Goal: Task Accomplishment & Management: Complete application form

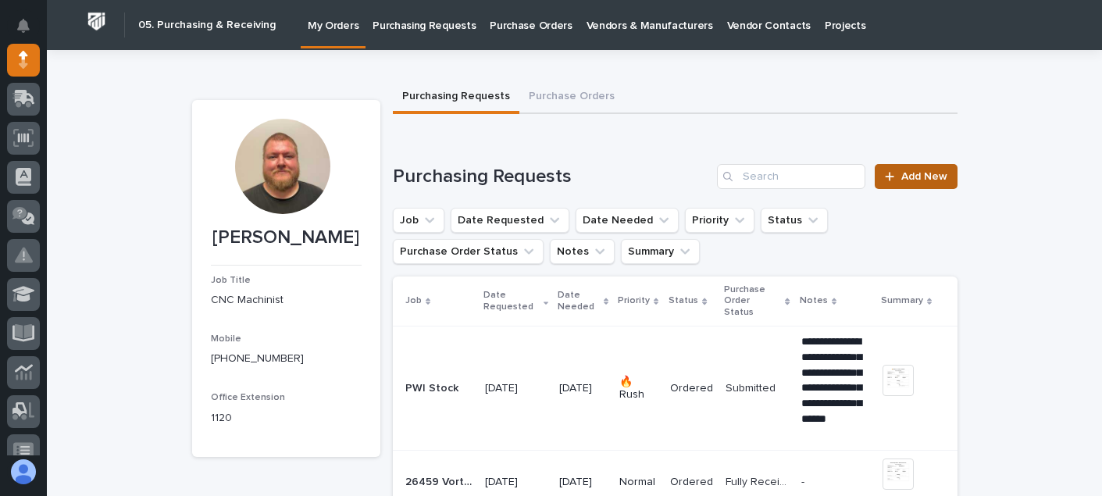
click at [901, 178] on span "Add New" at bounding box center [924, 176] width 46 height 11
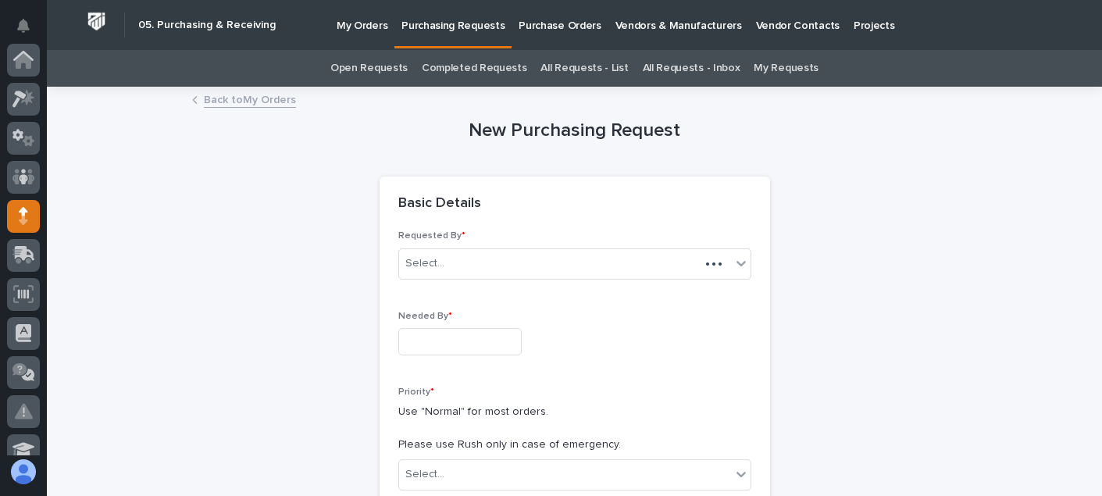
scroll to position [156, 0]
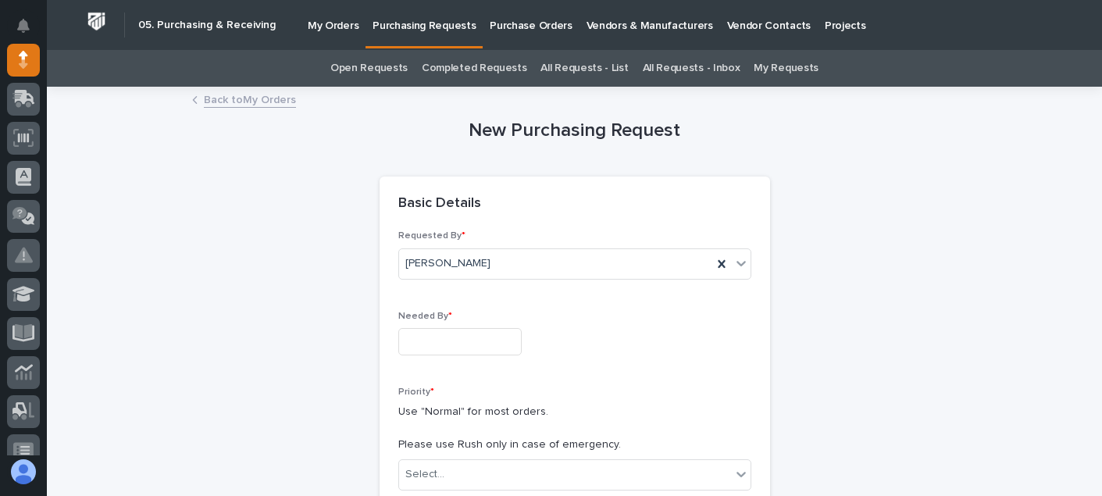
click at [469, 337] on input "text" at bounding box center [459, 341] width 123 height 27
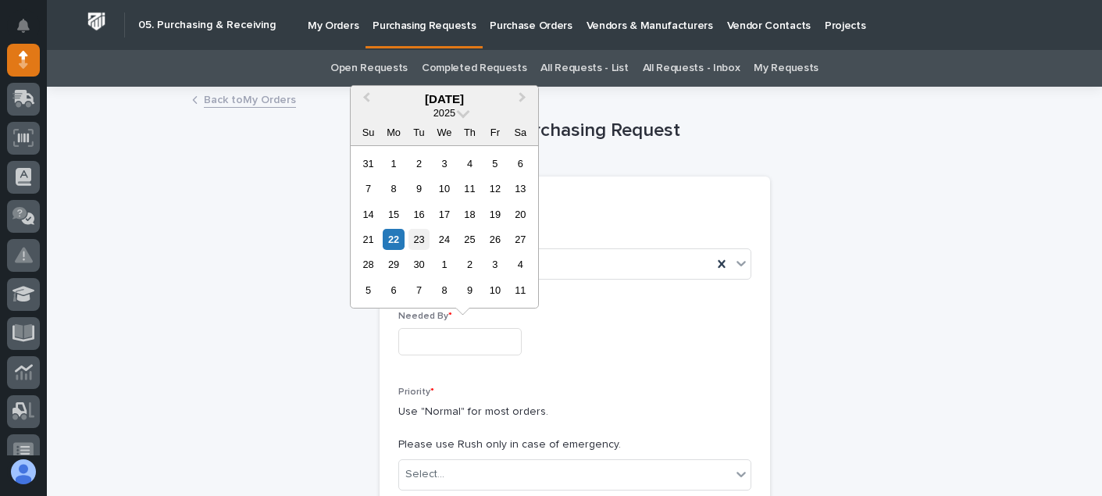
click at [413, 244] on div "23" at bounding box center [418, 239] width 21 height 21
type input "**********"
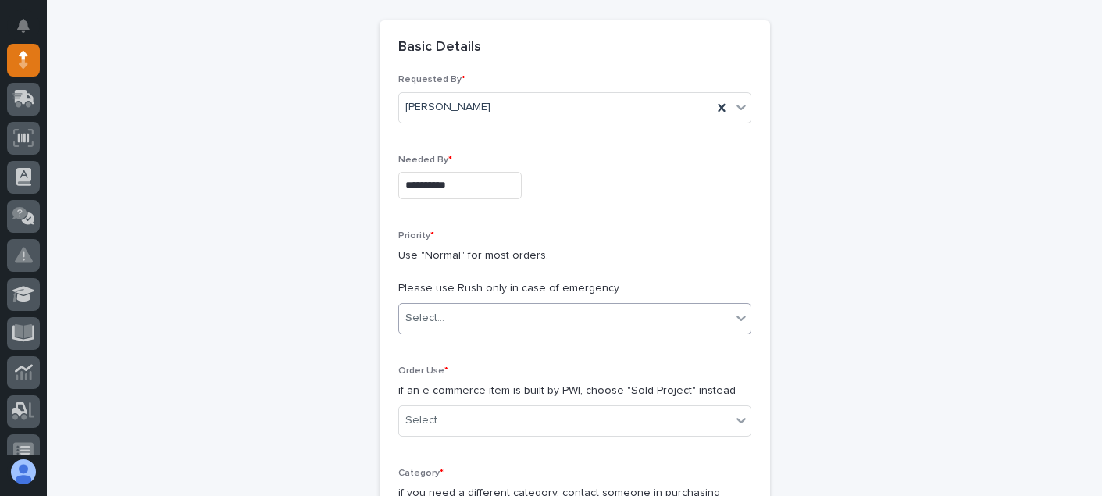
click at [457, 316] on div "Select..." at bounding box center [565, 318] width 332 height 26
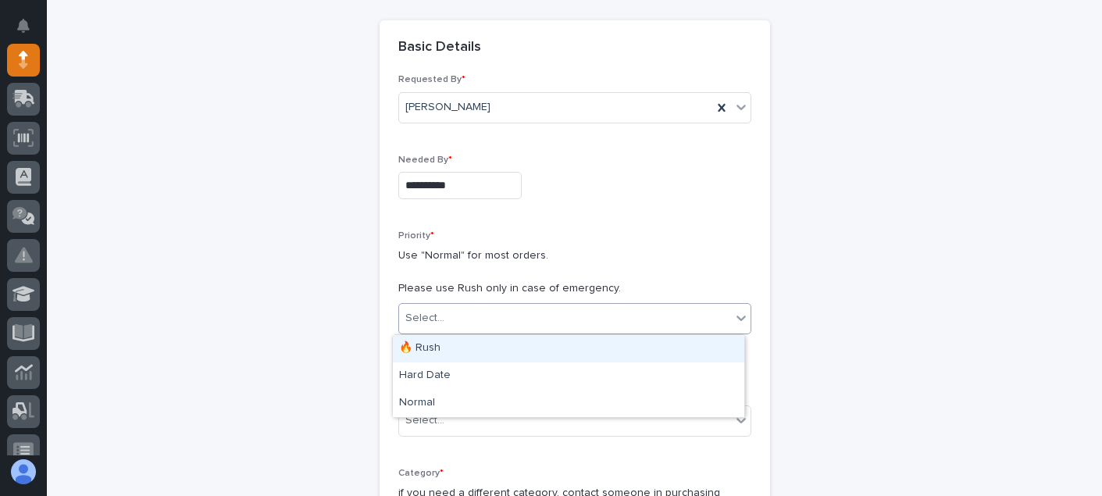
click at [449, 342] on div "🔥 Rush" at bounding box center [568, 348] width 351 height 27
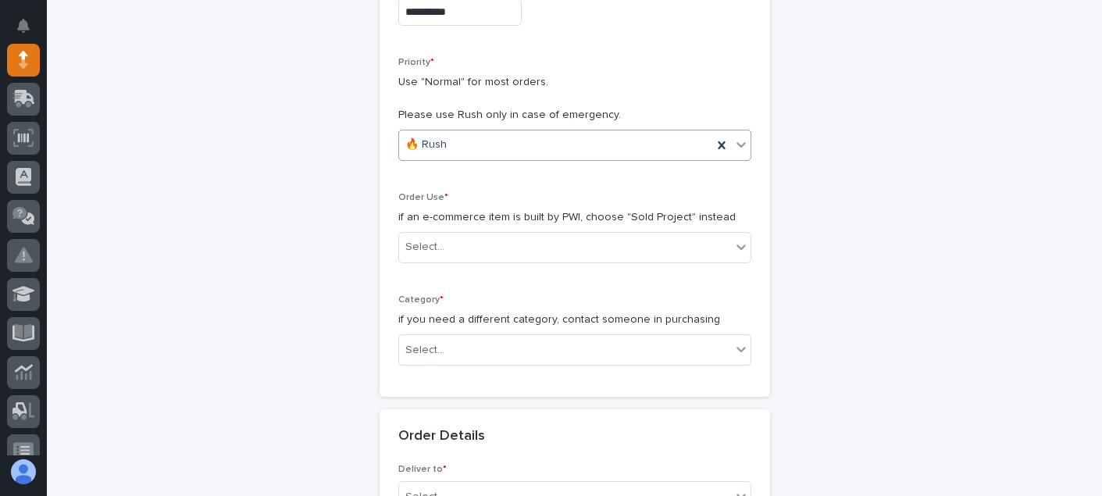
scroll to position [390, 0]
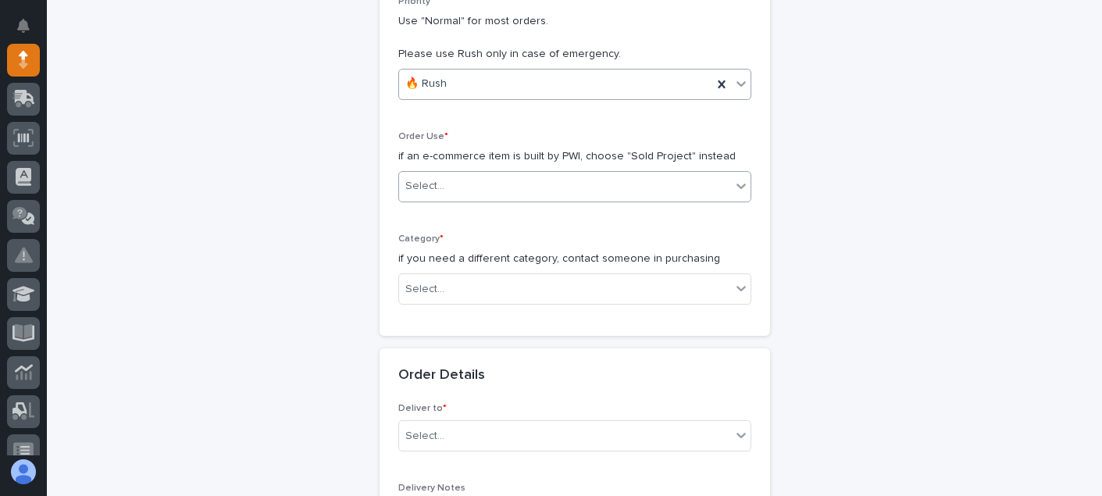
click at [451, 180] on div "Select..." at bounding box center [565, 186] width 332 height 26
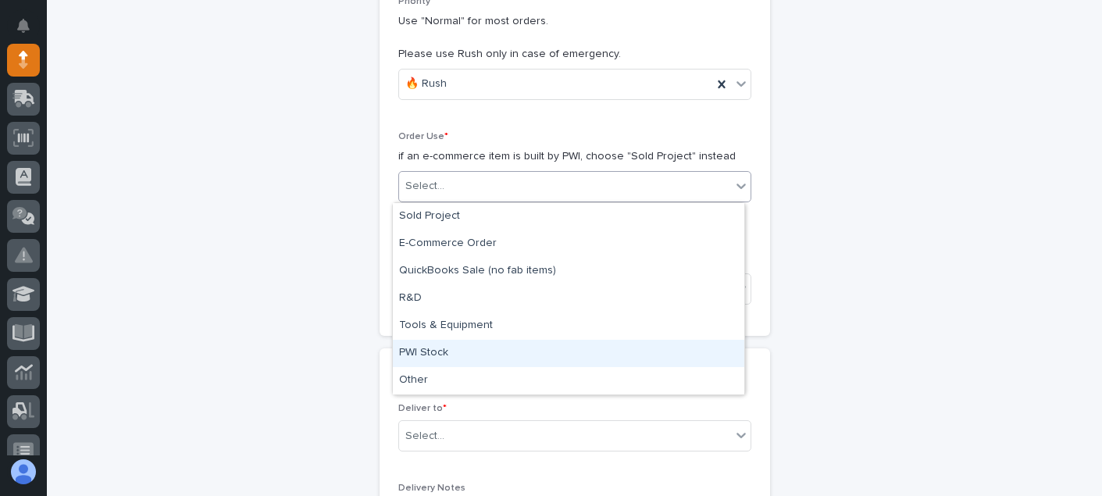
click at [426, 360] on div "PWI Stock" at bounding box center [568, 353] width 351 height 27
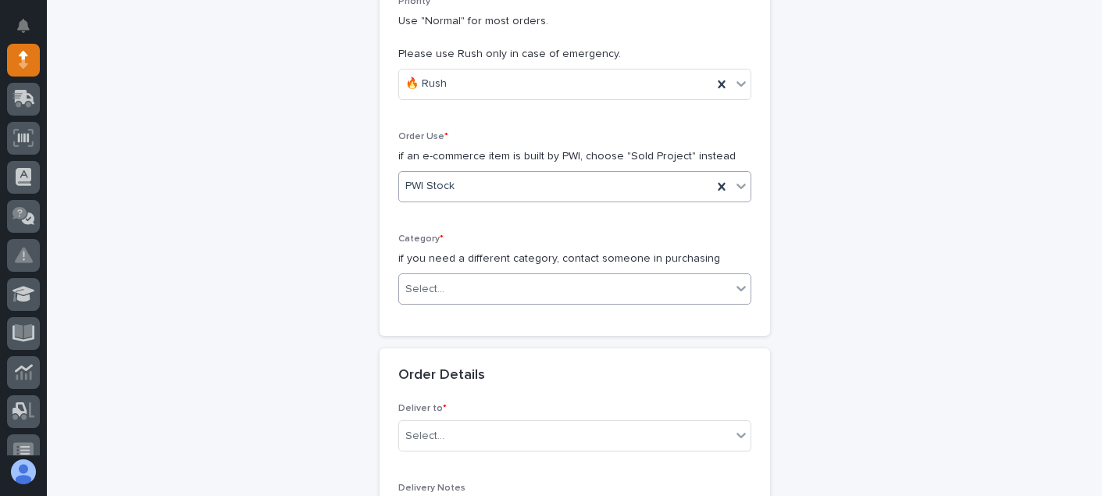
click at [425, 286] on div "Select..." at bounding box center [424, 289] width 39 height 16
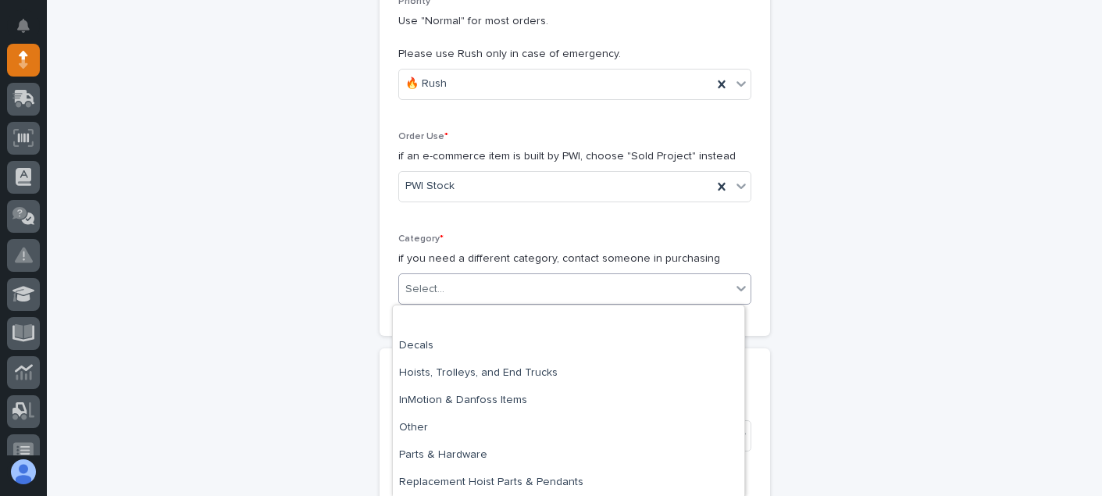
scroll to position [55, 0]
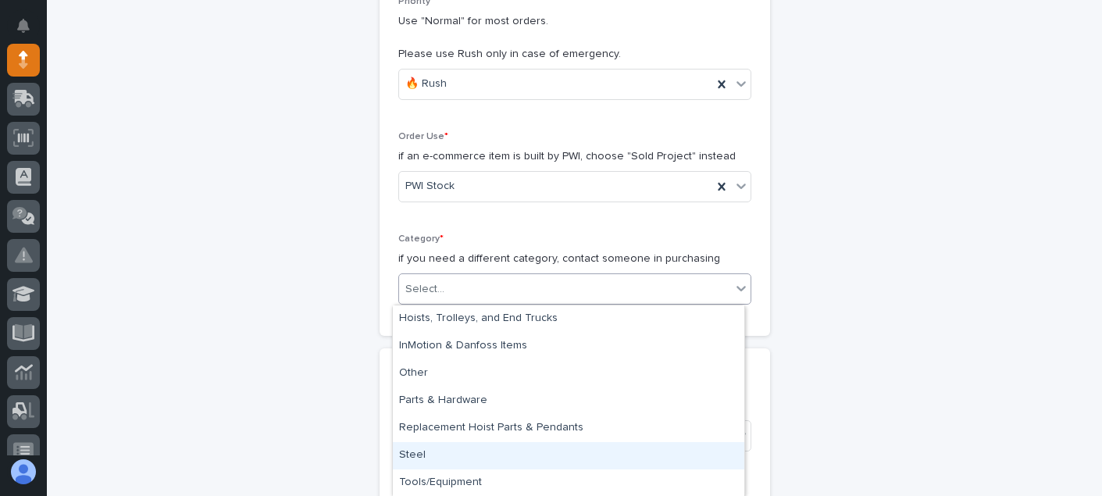
click at [436, 457] on div "Steel" at bounding box center [568, 455] width 351 height 27
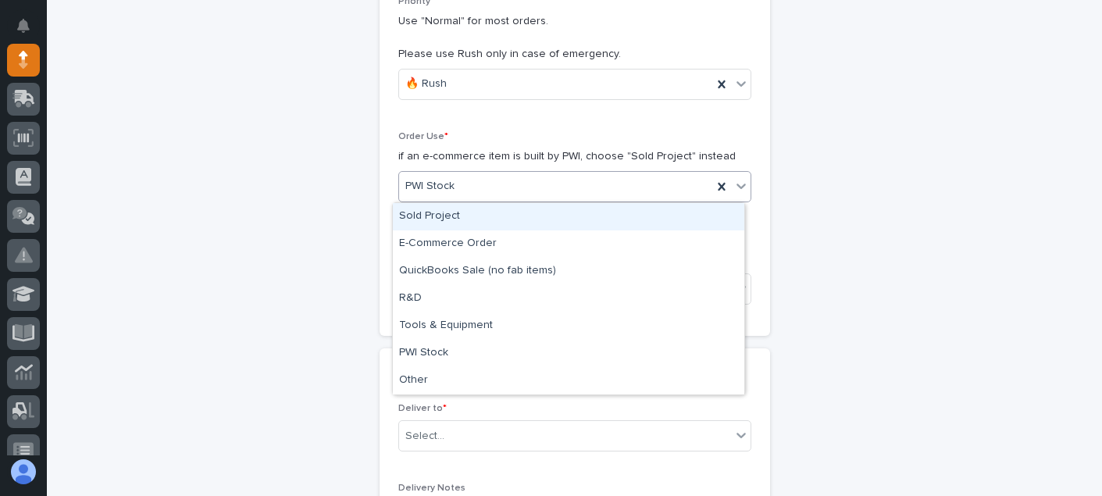
click at [498, 185] on div "PWI Stock" at bounding box center [555, 186] width 313 height 26
click at [428, 214] on div "Sold Project" at bounding box center [568, 216] width 351 height 27
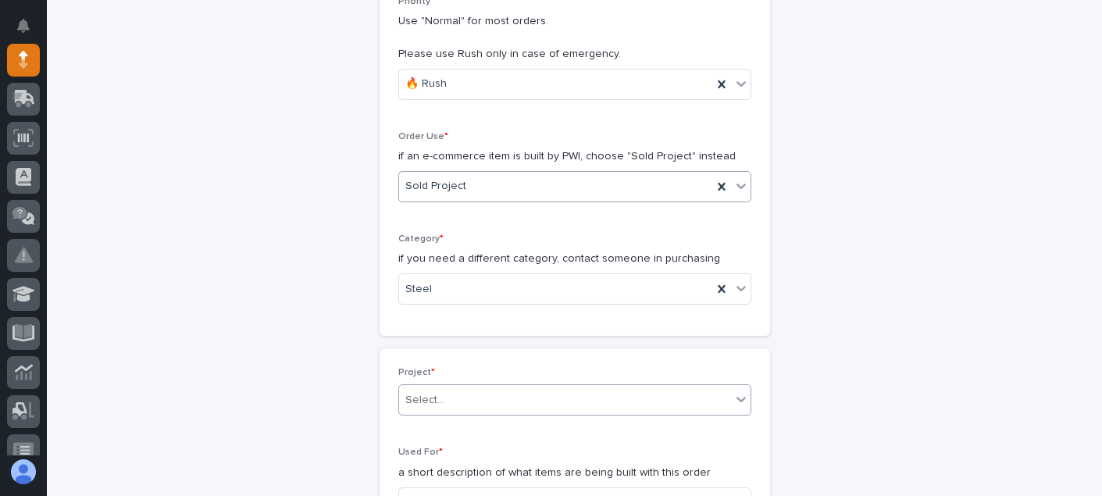
click at [451, 398] on div "Select..." at bounding box center [565, 400] width 332 height 26
type input "*****"
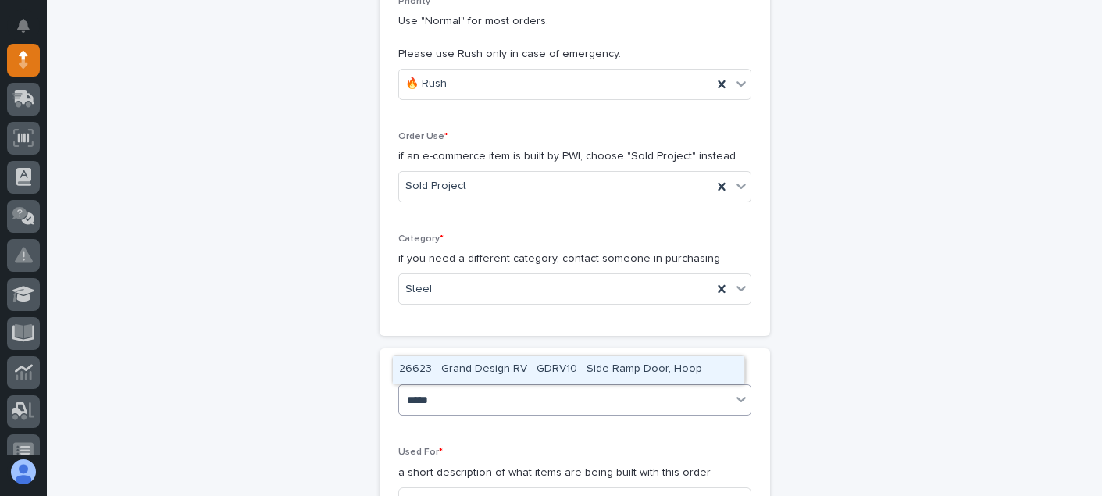
click at [455, 377] on div "26623 - Grand Design RV - GDRV10 - Side Ramp Door, Hoop" at bounding box center [568, 369] width 351 height 27
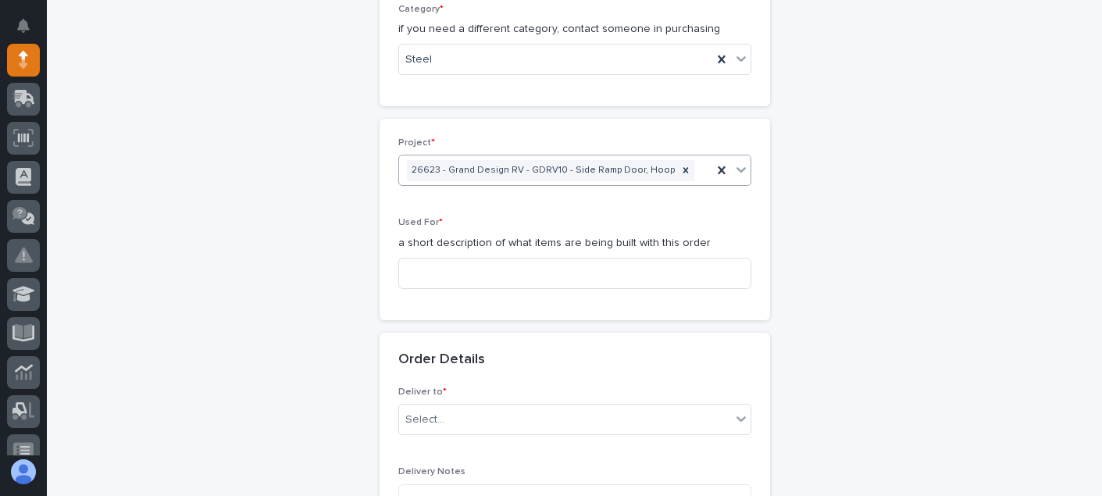
scroll to position [625, 0]
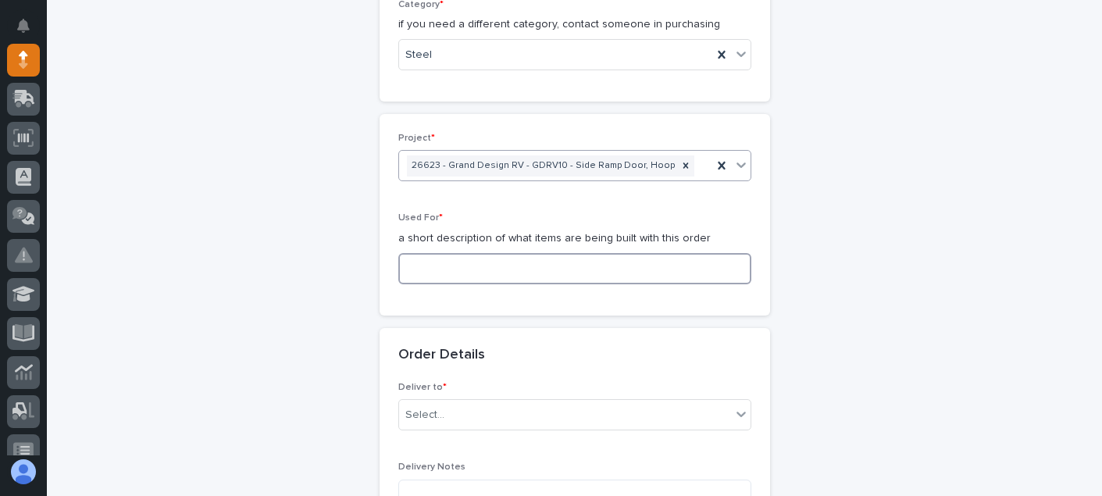
click at [427, 262] on input at bounding box center [574, 268] width 353 height 31
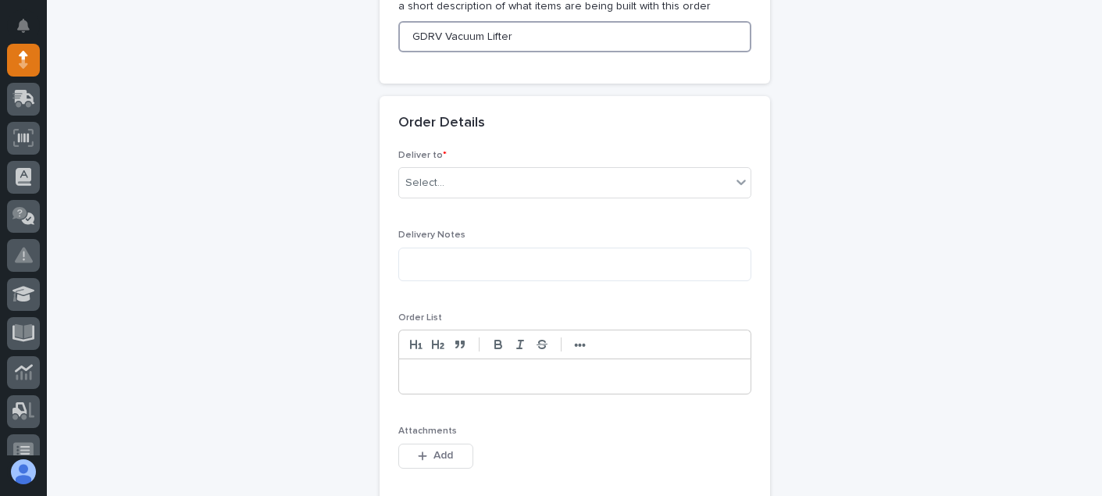
scroll to position [859, 0]
type input "GDRV Vacuum Lifter"
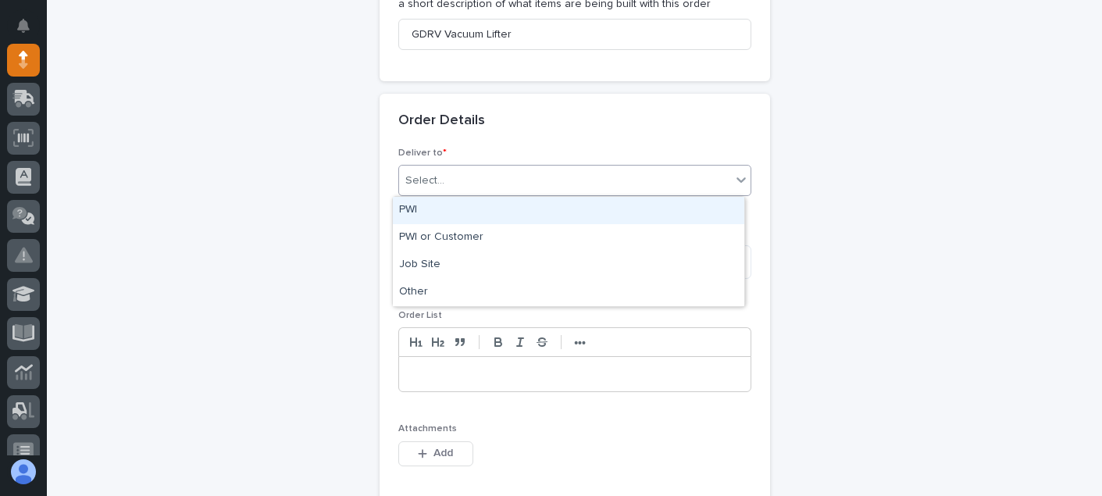
click at [462, 188] on div "Select..." at bounding box center [565, 181] width 332 height 26
click at [440, 208] on div "PWI" at bounding box center [568, 210] width 351 height 27
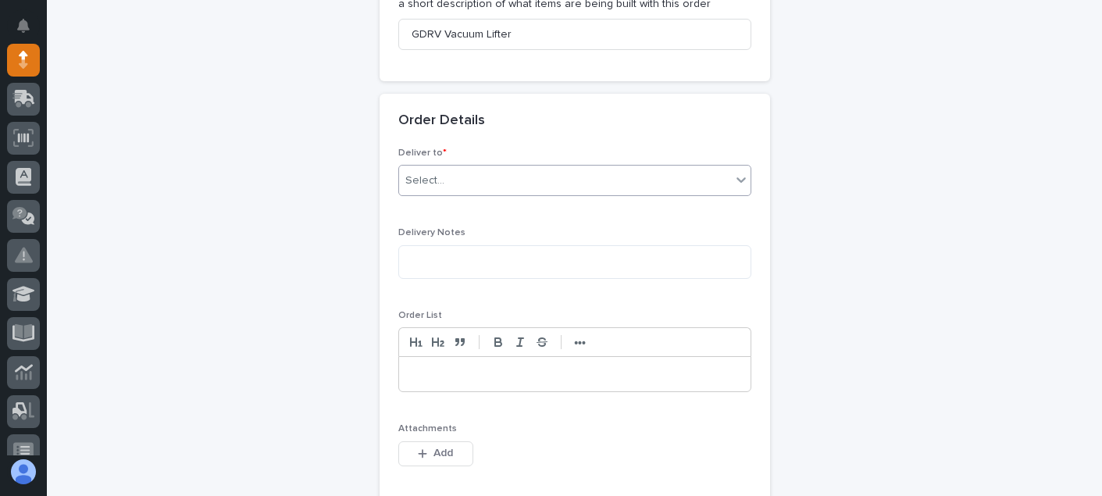
click at [439, 237] on span "Delivery Notes" at bounding box center [431, 232] width 67 height 9
click at [437, 251] on textarea at bounding box center [574, 262] width 353 height 34
type textarea "********"
click at [490, 376] on p at bounding box center [575, 374] width 328 height 16
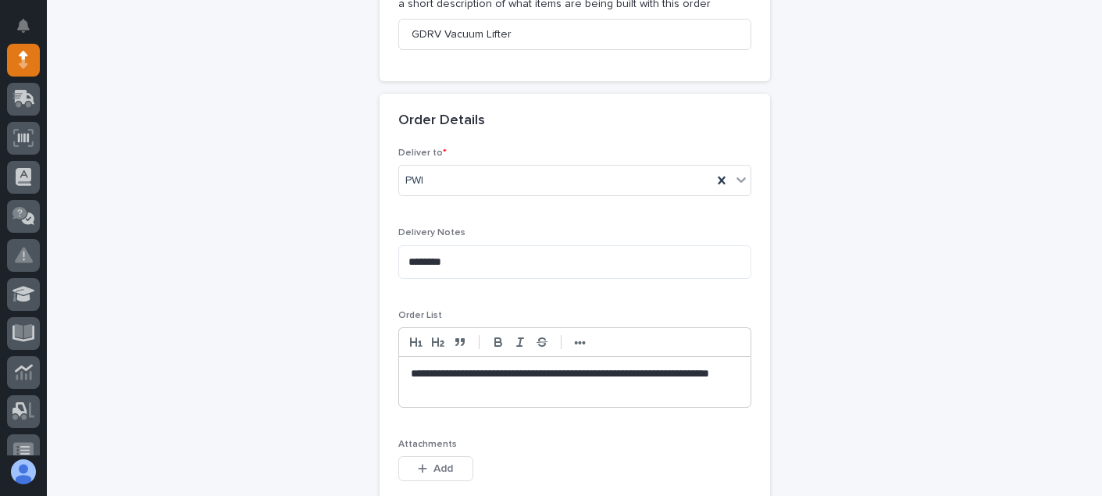
click at [721, 370] on p "**********" at bounding box center [575, 381] width 328 height 31
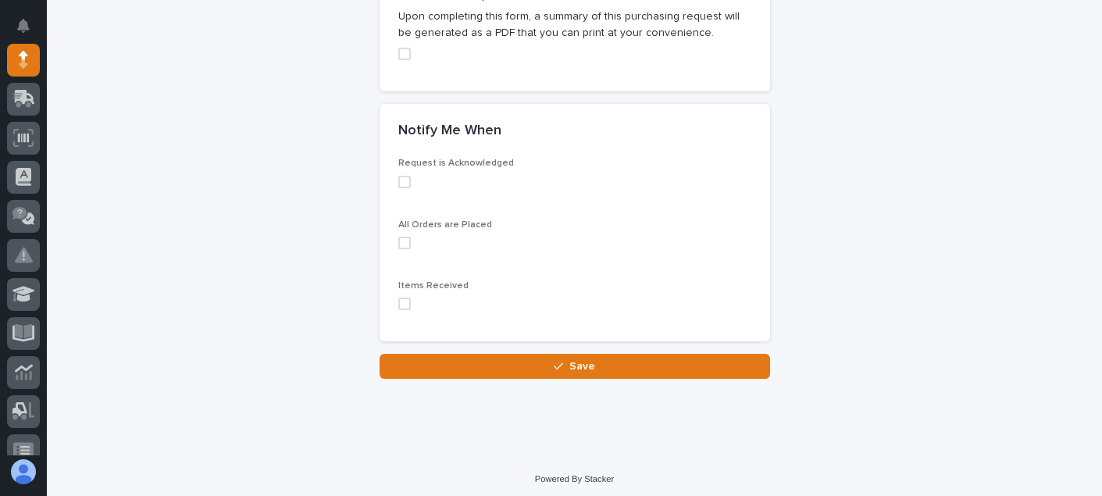
scroll to position [1537, 0]
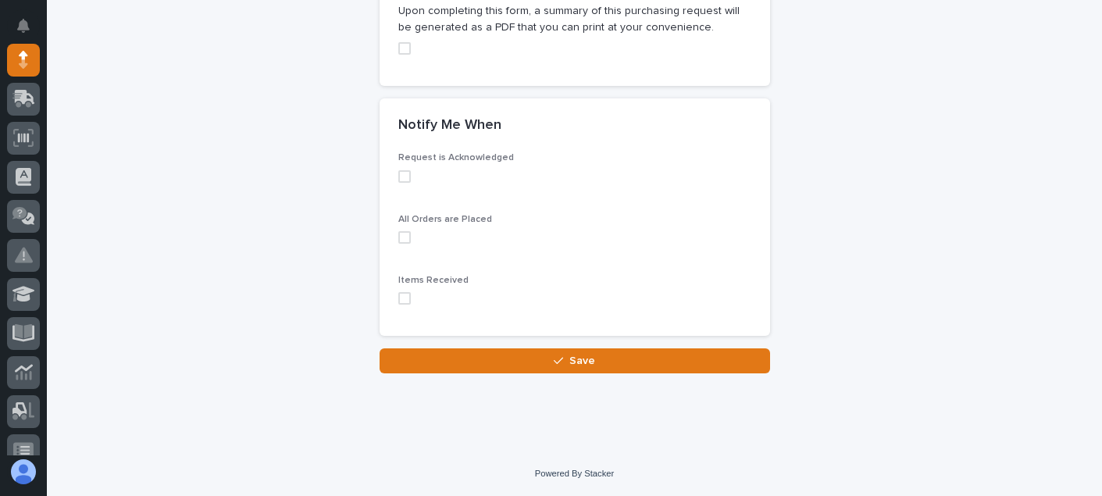
click at [398, 182] on span at bounding box center [404, 176] width 12 height 12
click at [391, 243] on div "Request is Acknowledged All Orders are Placed Items Received" at bounding box center [574, 243] width 390 height 183
click at [398, 242] on span at bounding box center [404, 237] width 12 height 12
click at [398, 304] on span at bounding box center [404, 298] width 12 height 12
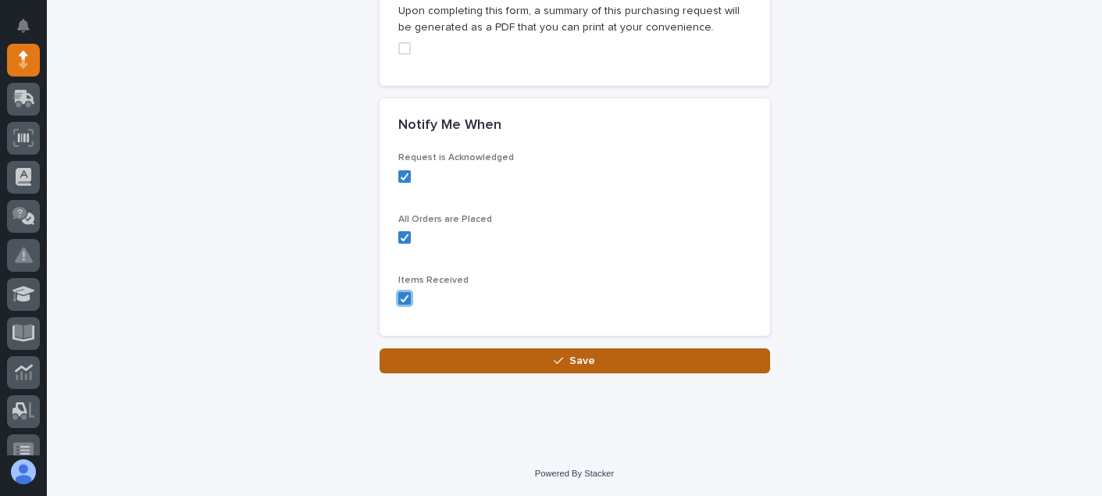
click at [441, 363] on button "Save" at bounding box center [574, 360] width 390 height 25
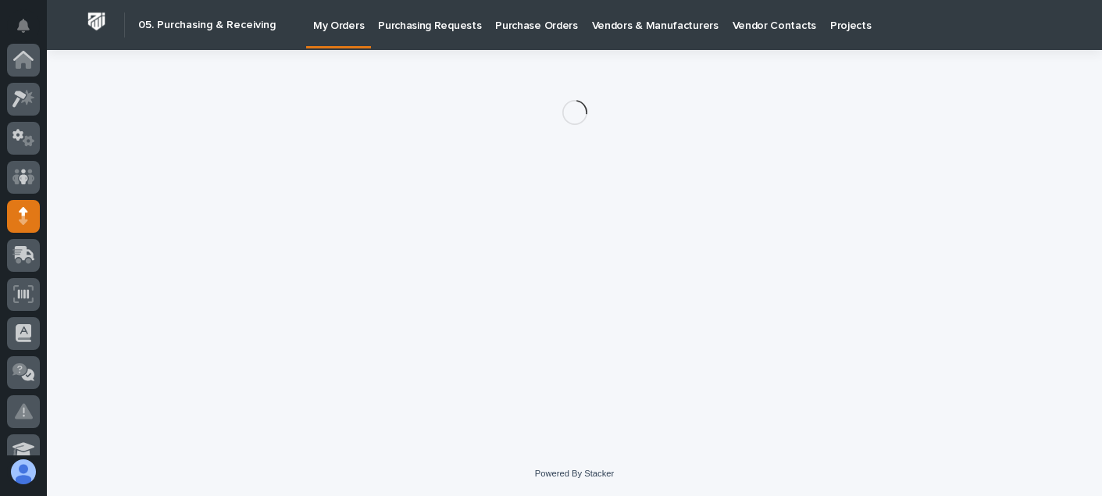
scroll to position [156, 0]
